Goal: Task Accomplishment & Management: Manage account settings

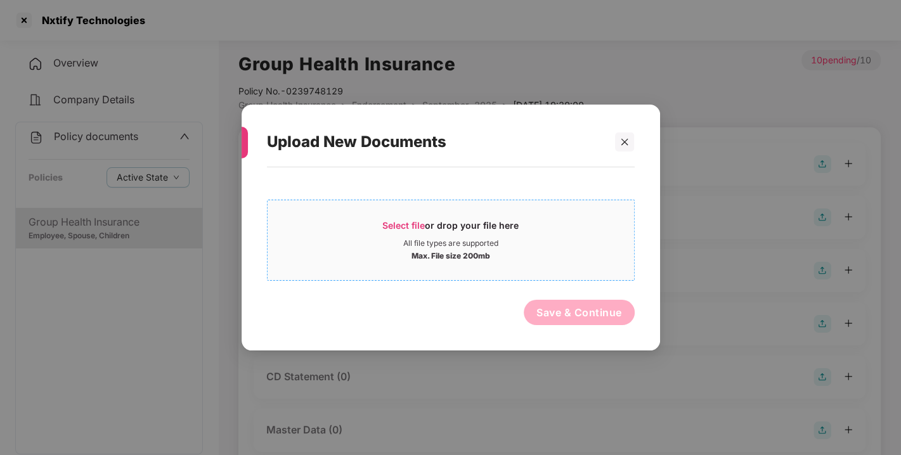
click at [397, 218] on span "Select file or drop your file here All file types are supported Max. File size …" at bounding box center [451, 240] width 367 height 61
click at [415, 228] on span "Select file" at bounding box center [403, 225] width 42 height 11
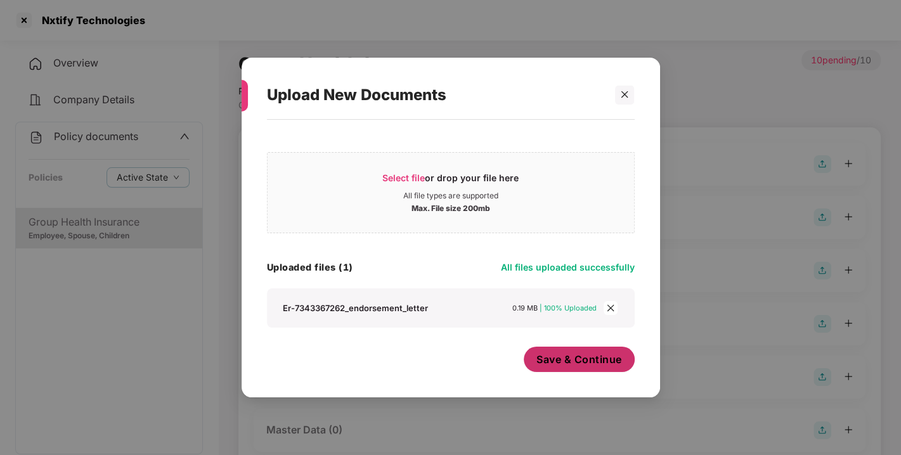
click at [594, 367] on button "Save & Continue" at bounding box center [579, 359] width 111 height 25
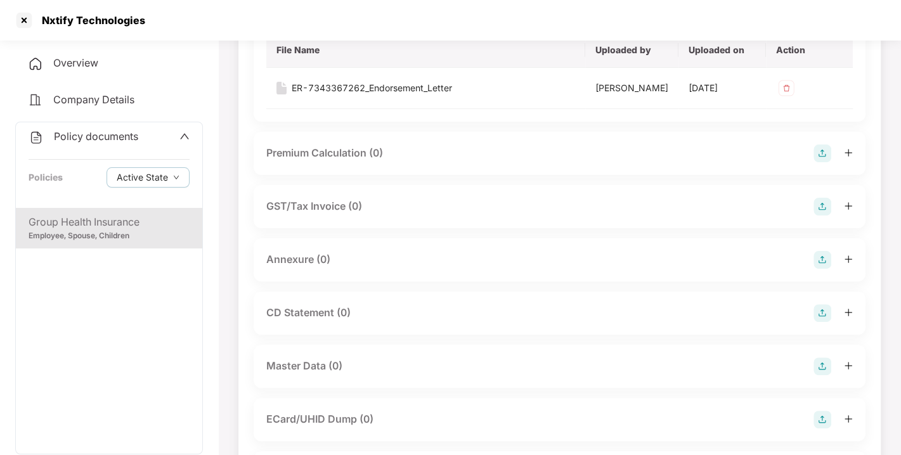
scroll to position [157, 0]
click at [821, 267] on img at bounding box center [823, 258] width 18 height 18
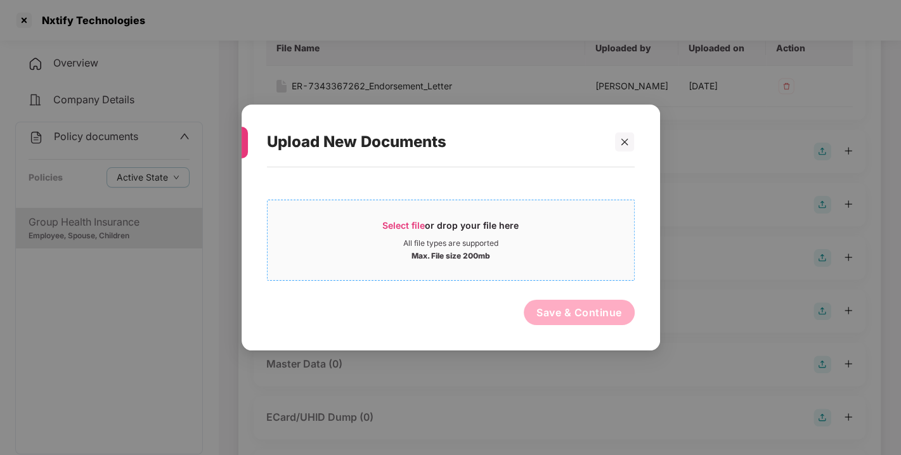
click at [404, 225] on span "Select file" at bounding box center [403, 225] width 42 height 11
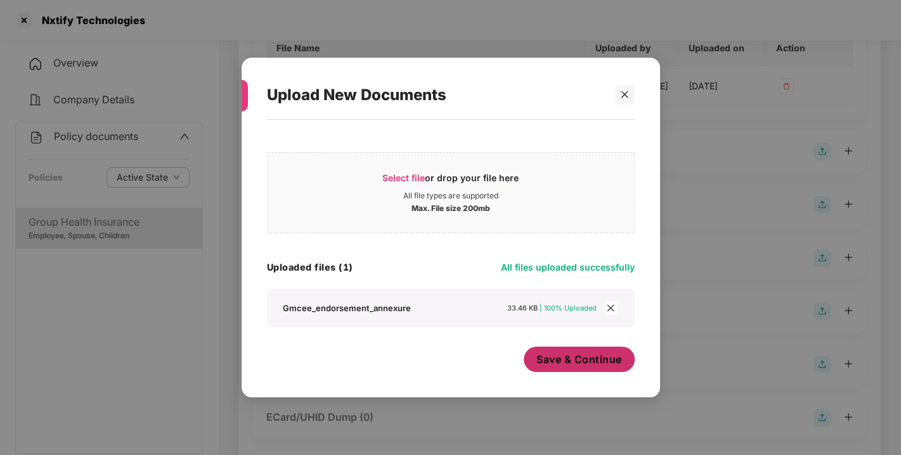
click at [568, 353] on span "Save & Continue" at bounding box center [580, 360] width 86 height 14
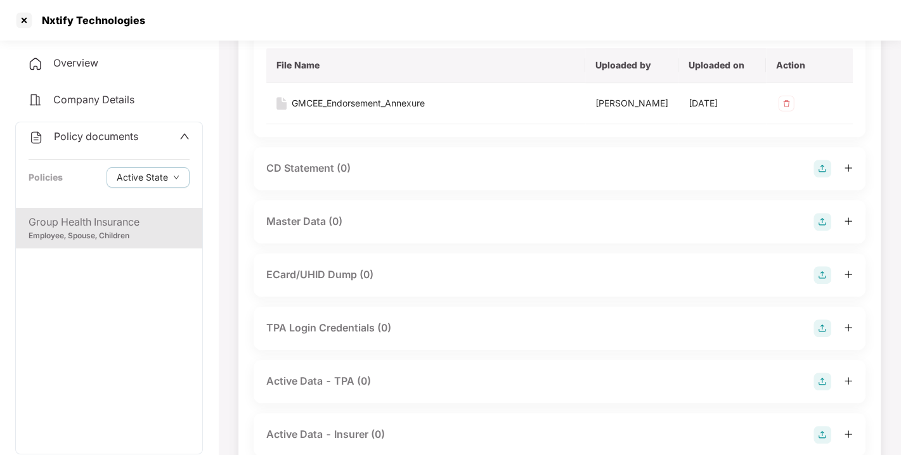
scroll to position [396, 0]
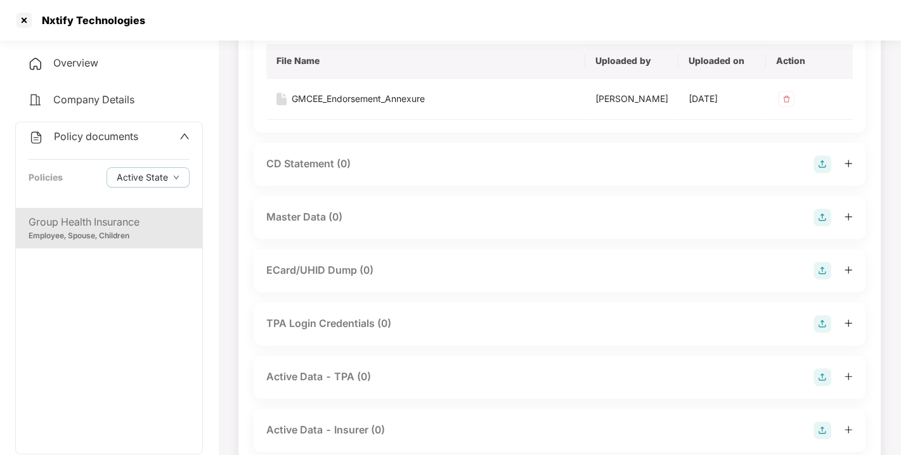
click at [815, 226] on img at bounding box center [823, 218] width 18 height 18
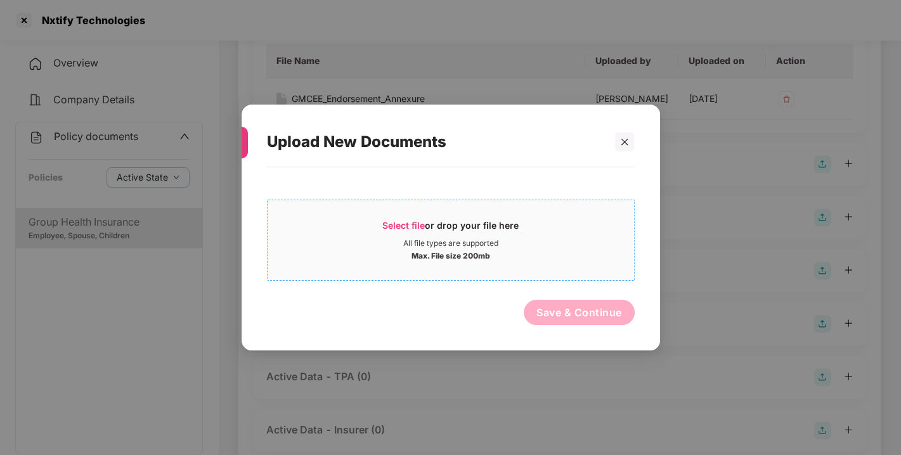
click at [426, 225] on div "Select file or drop your file here" at bounding box center [450, 228] width 136 height 19
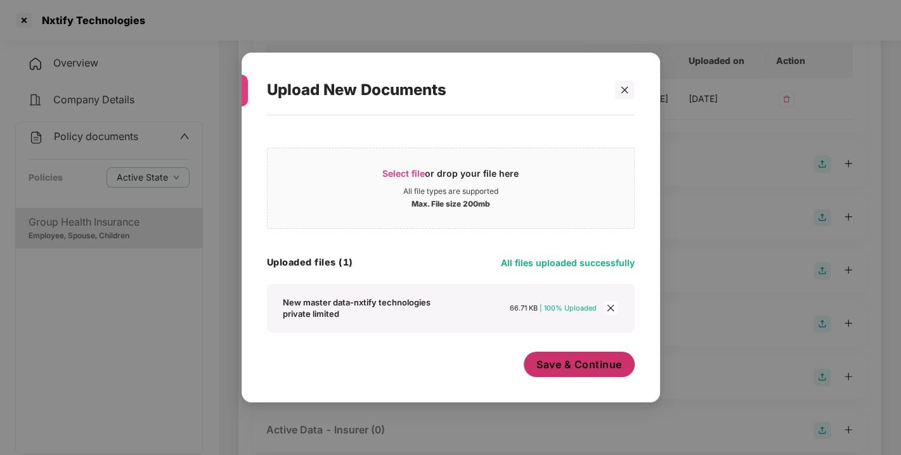
click at [580, 365] on span "Save & Continue" at bounding box center [580, 365] width 86 height 14
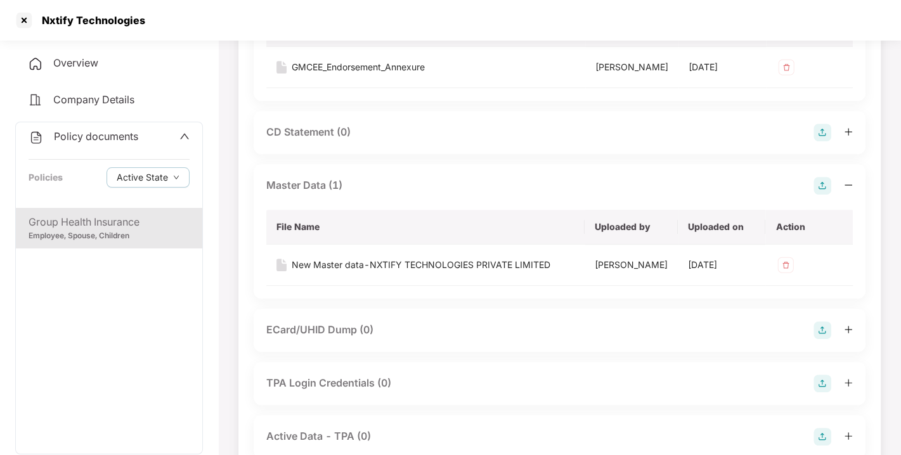
scroll to position [0, 0]
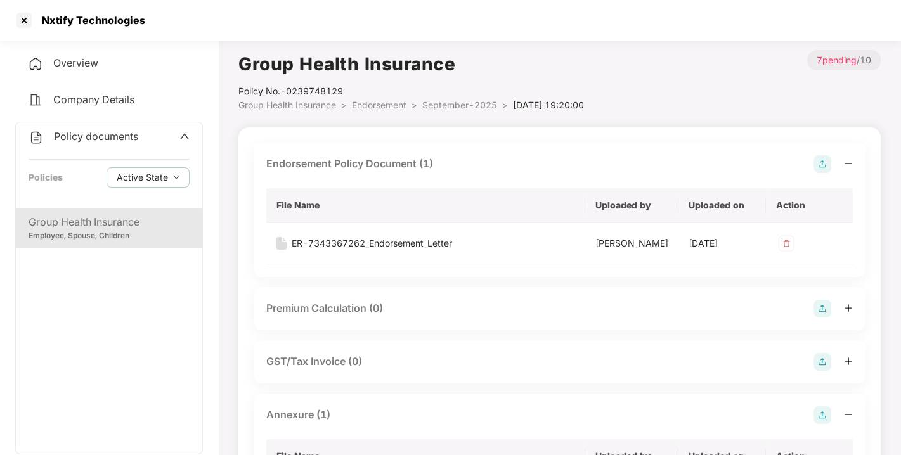
click at [381, 103] on span "Endorsement" at bounding box center [379, 105] width 55 height 11
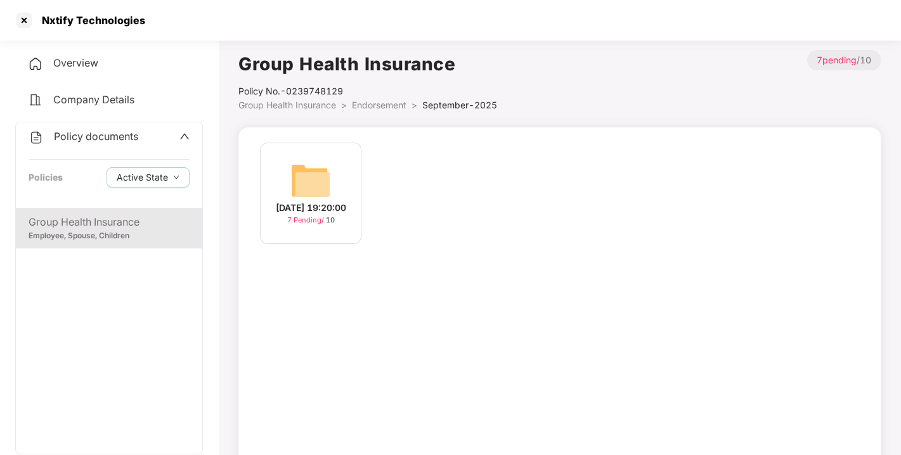
click at [381, 103] on span "Endorsement" at bounding box center [379, 105] width 55 height 11
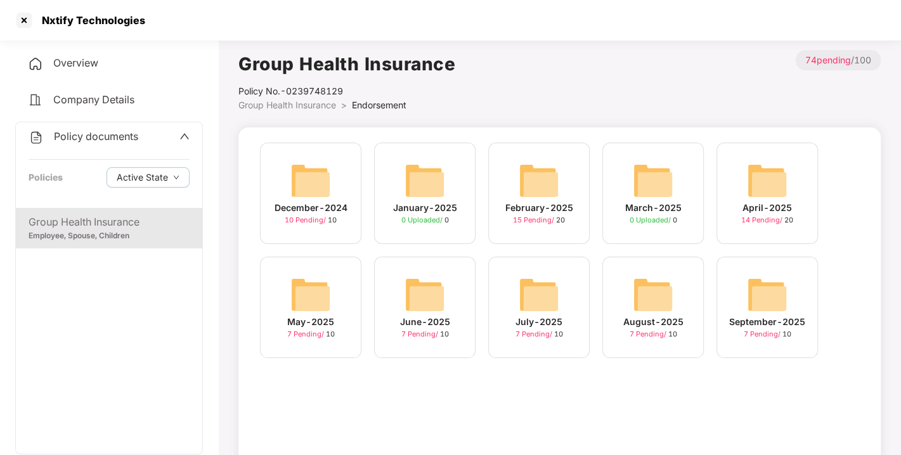
click at [105, 132] on span "Policy documents" at bounding box center [96, 136] width 84 height 13
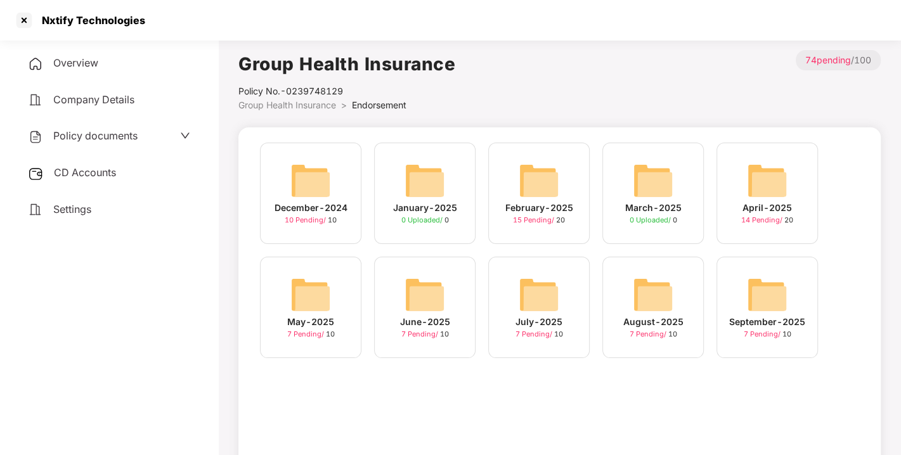
click at [92, 171] on span "CD Accounts" at bounding box center [85, 172] width 62 height 13
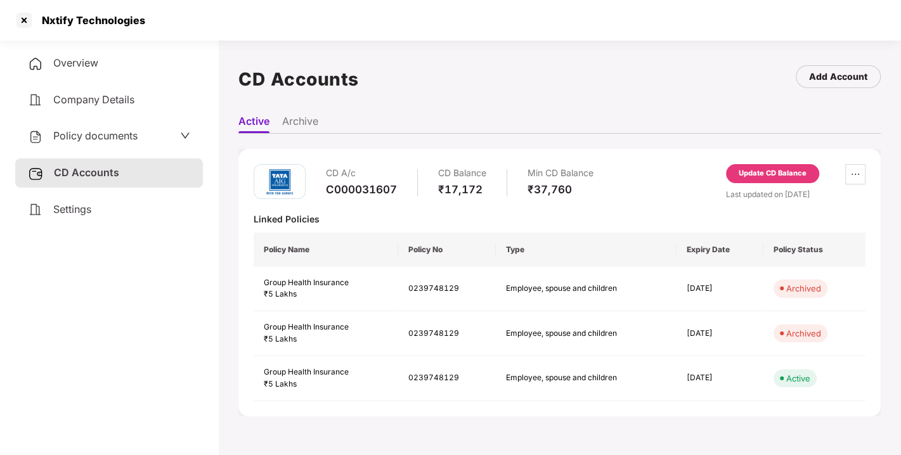
click at [786, 165] on div "Update CD Balance" at bounding box center [772, 173] width 93 height 19
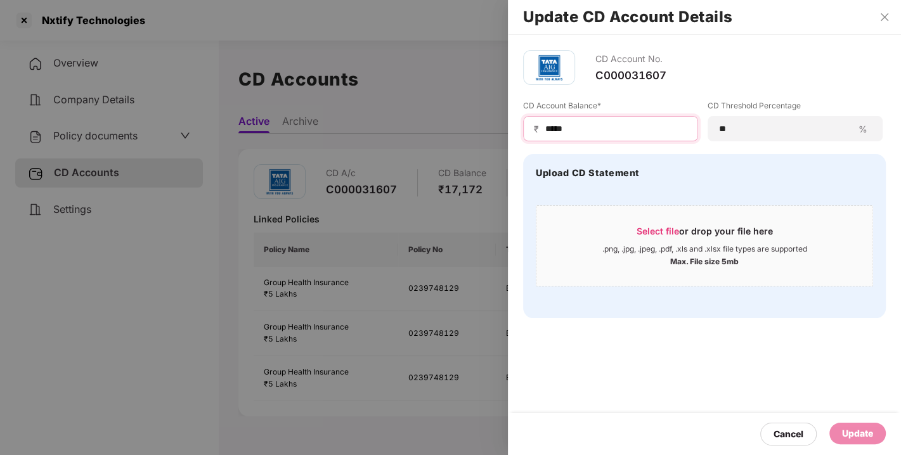
drag, startPoint x: 590, startPoint y: 130, endPoint x: 431, endPoint y: 142, distance: 160.3
click at [431, 142] on div "Update CD Account Details CD Account No. C000031607 CD Account Balance* ₹ *****…" at bounding box center [450, 227] width 901 height 455
type input "*****"
click at [848, 431] on div "Update" at bounding box center [857, 434] width 31 height 14
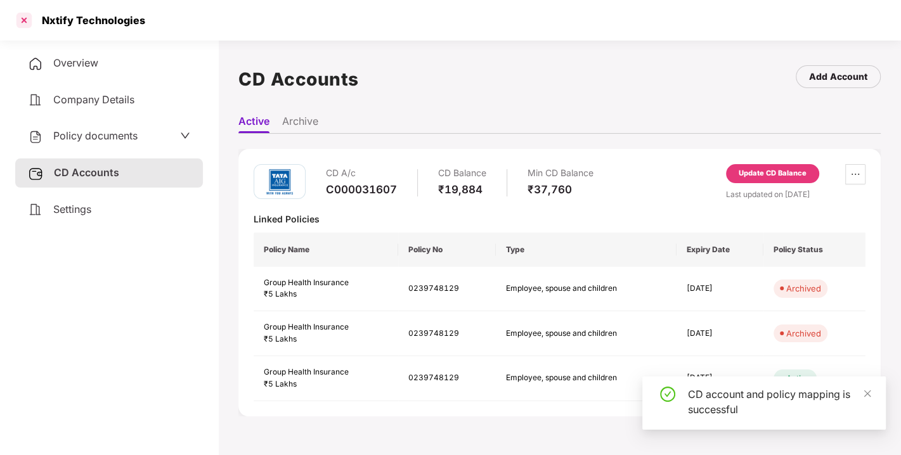
click at [25, 14] on div at bounding box center [24, 20] width 20 height 20
